Goal: Task Accomplishment & Management: Complete application form

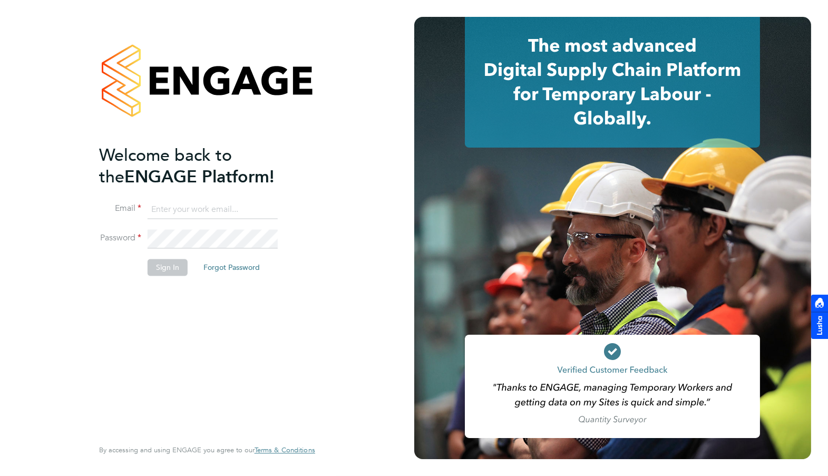
type input "william.heath@ganymedesolutions.co.uk"
click at [168, 267] on button "Sign In" at bounding box center [168, 267] width 40 height 17
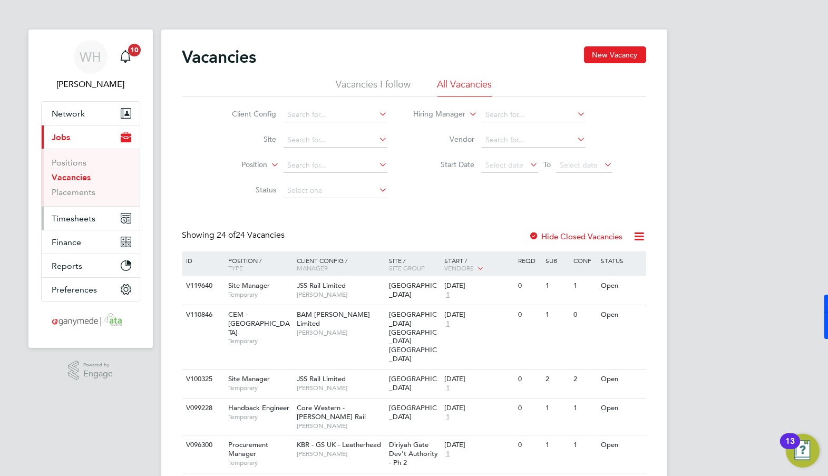
click at [78, 220] on span "Timesheets" at bounding box center [74, 219] width 44 height 10
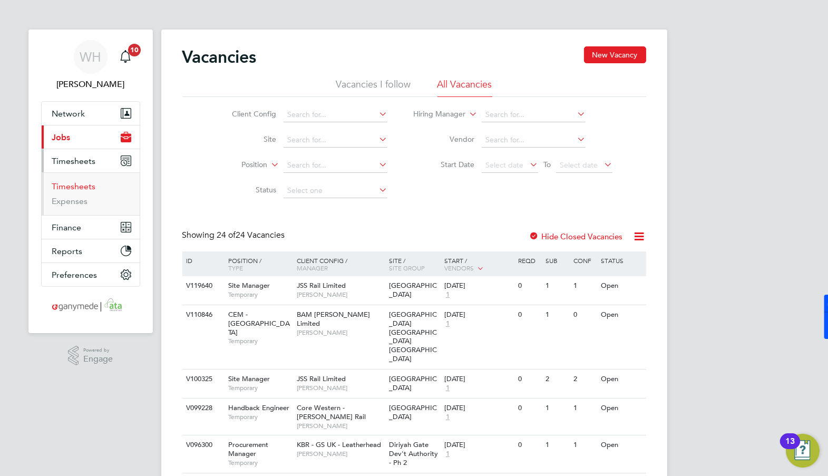
click at [75, 187] on link "Timesheets" at bounding box center [74, 186] width 44 height 10
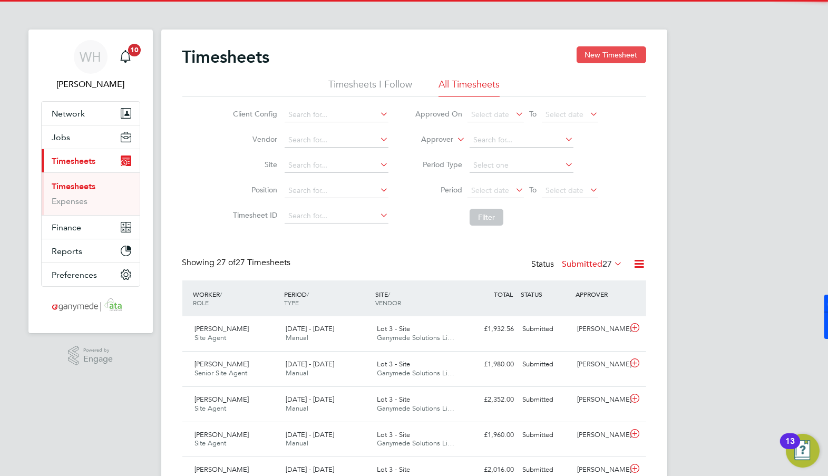
click at [610, 50] on button "New Timesheet" at bounding box center [612, 54] width 70 height 17
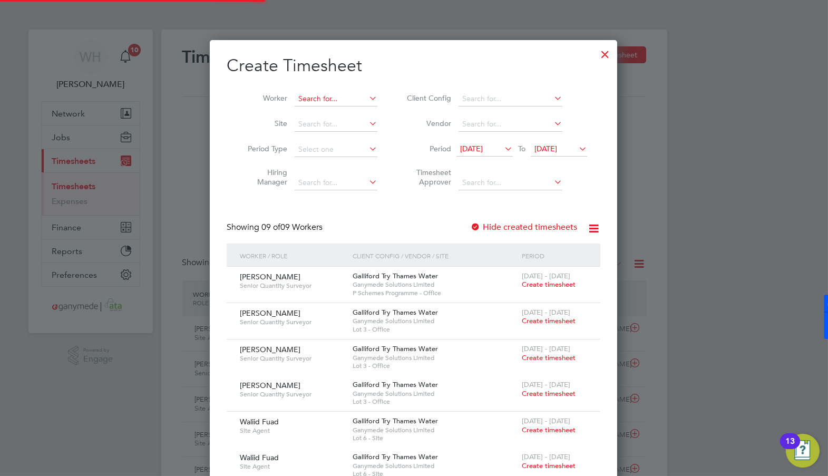
click at [305, 97] on input at bounding box center [336, 99] width 83 height 15
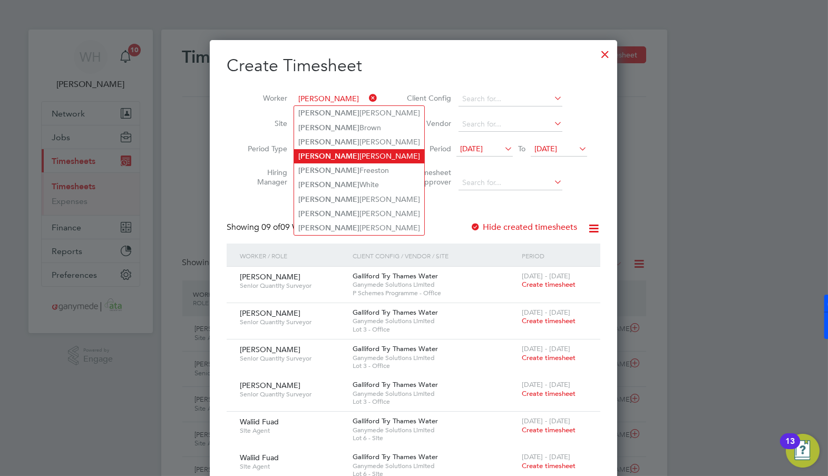
click at [333, 157] on li "[PERSON_NAME]" at bounding box center [359, 156] width 130 height 14
type input "[PERSON_NAME]"
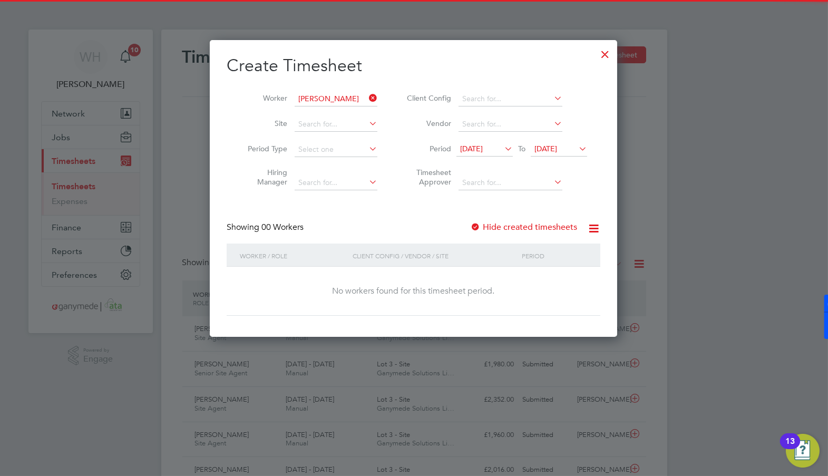
click at [478, 223] on div at bounding box center [475, 228] width 11 height 11
click at [470, 146] on span "[DATE]" at bounding box center [471, 148] width 23 height 9
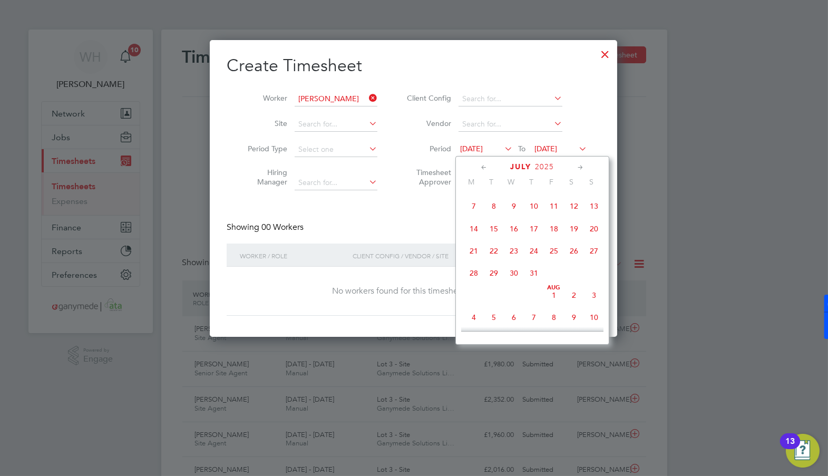
click at [473, 235] on span "14" at bounding box center [474, 229] width 20 height 20
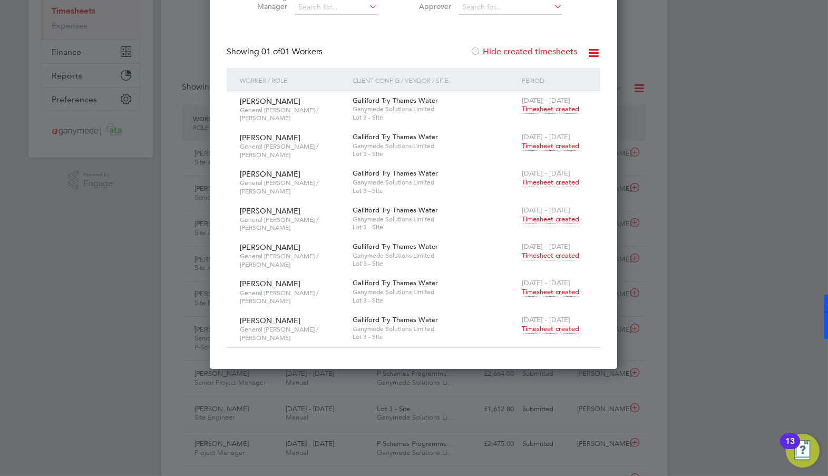
click at [542, 324] on span "Timesheet created" at bounding box center [550, 328] width 57 height 9
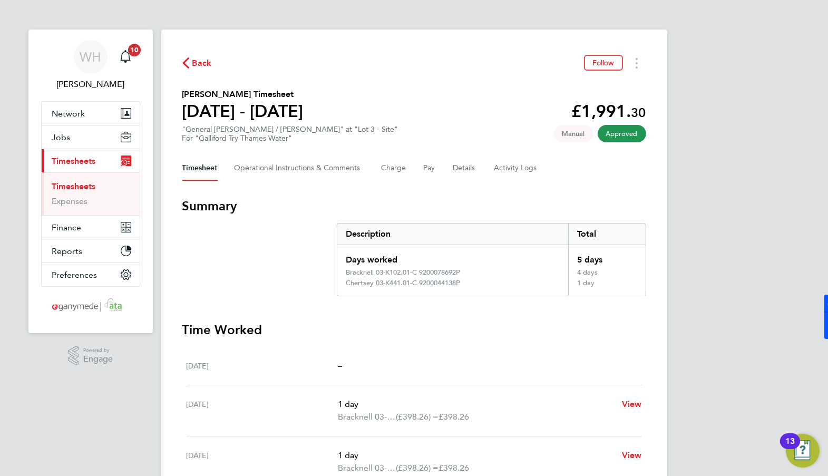
click at [189, 65] on span "Back" at bounding box center [197, 62] width 30 height 10
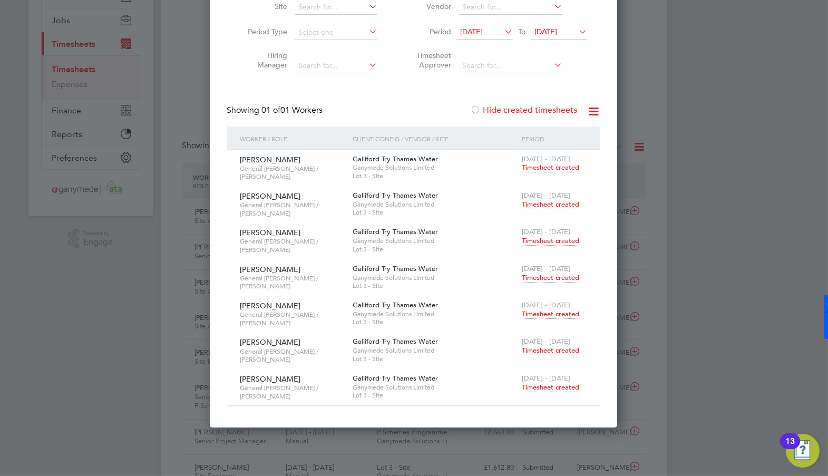
click at [555, 310] on span "Timesheet created" at bounding box center [550, 314] width 57 height 9
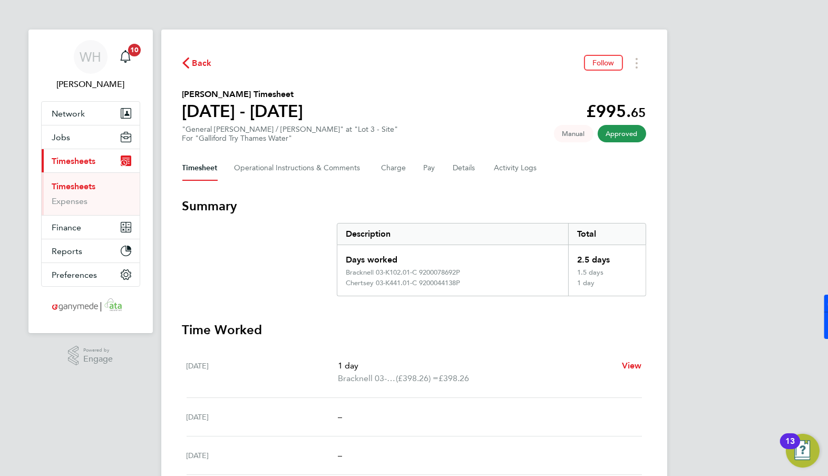
click at [188, 62] on icon "button" at bounding box center [185, 62] width 7 height 11
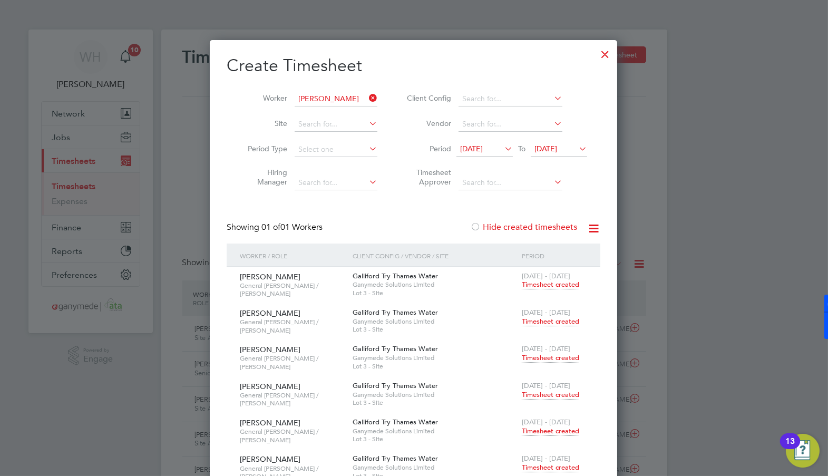
click at [546, 320] on span "Timesheet created" at bounding box center [550, 321] width 57 height 9
click at [535, 357] on span "Timesheet created" at bounding box center [550, 357] width 57 height 9
